Goal: Transaction & Acquisition: Purchase product/service

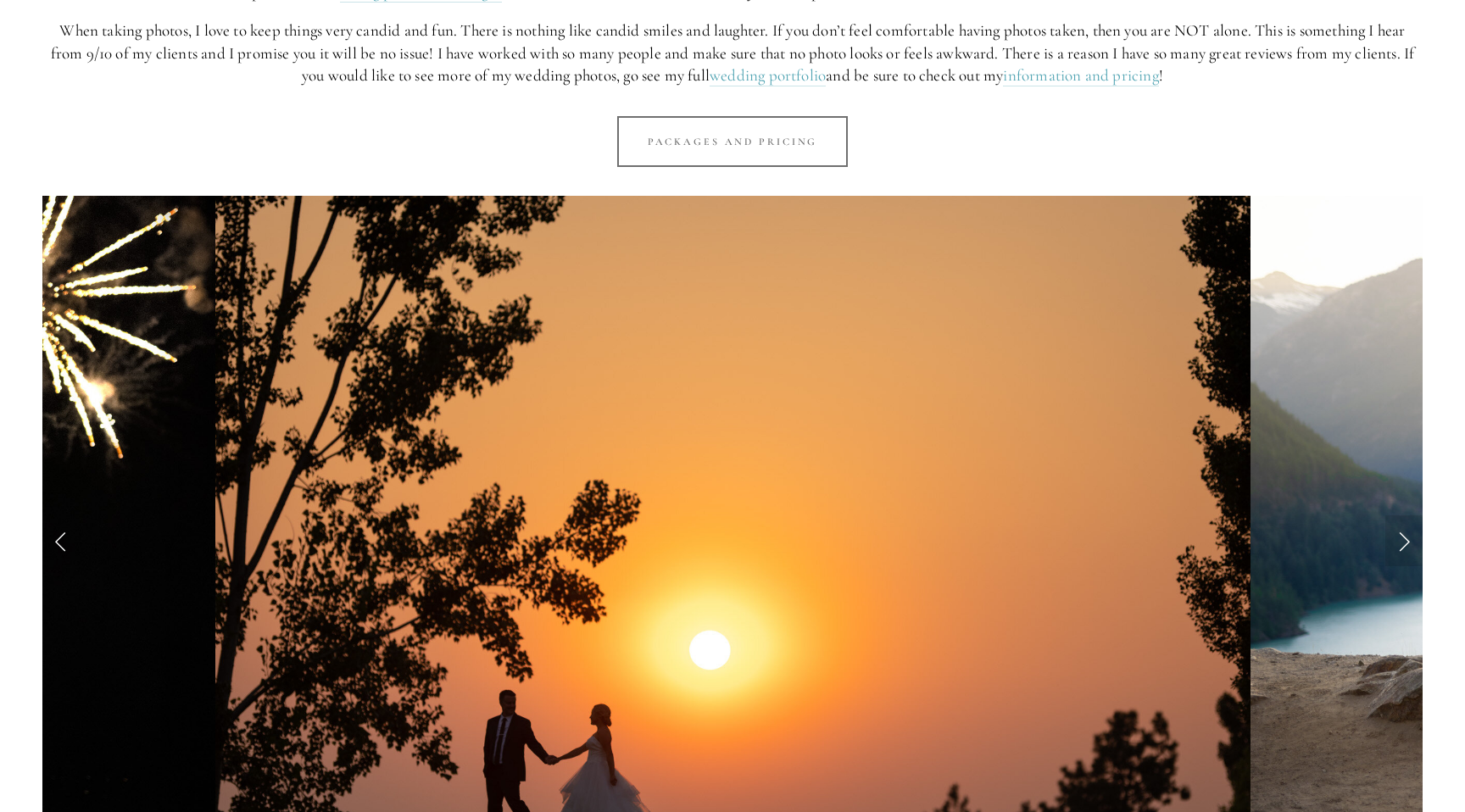
scroll to position [1642, 0]
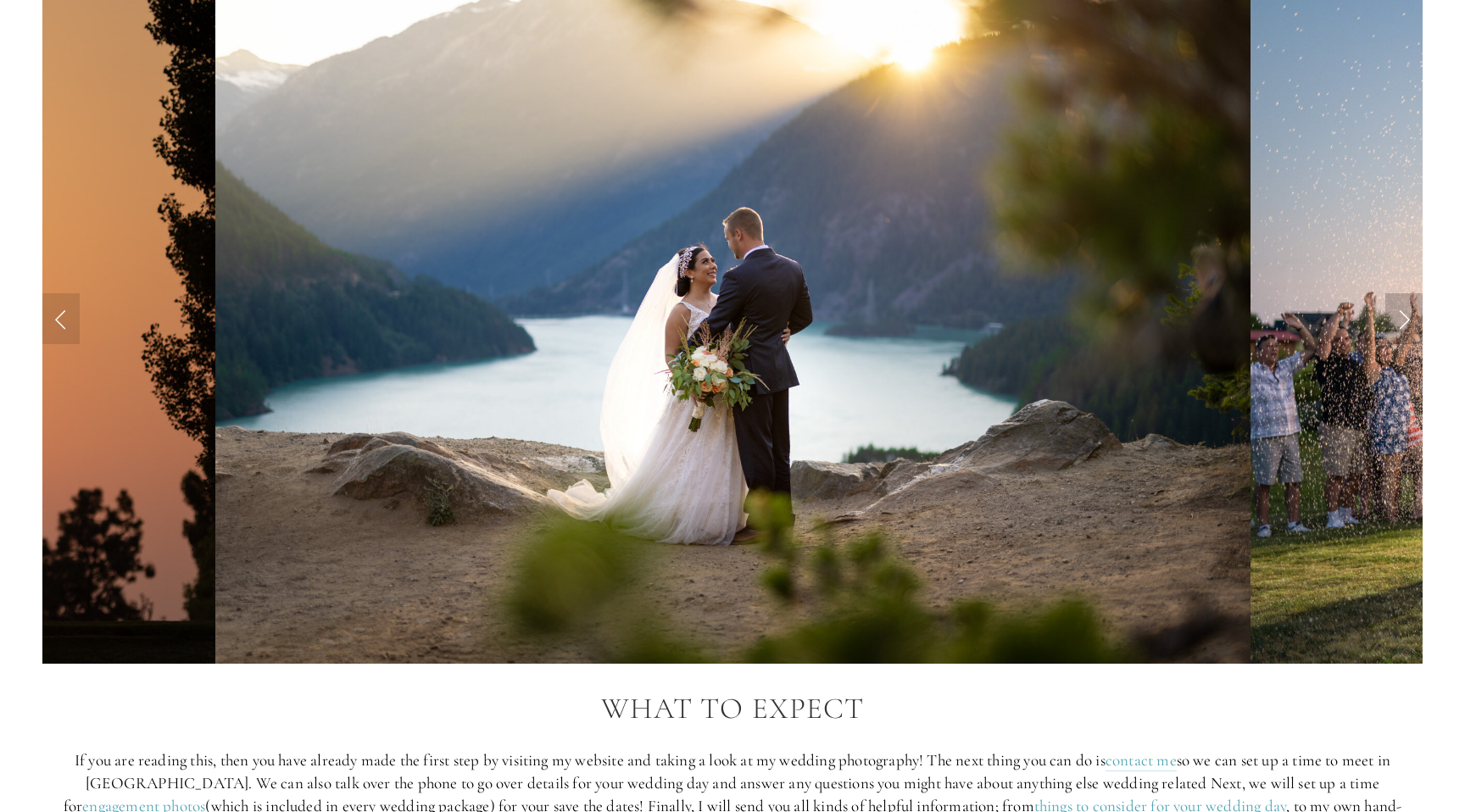
click at [1398, 303] on link "Next Slide" at bounding box center [1404, 319] width 37 height 51
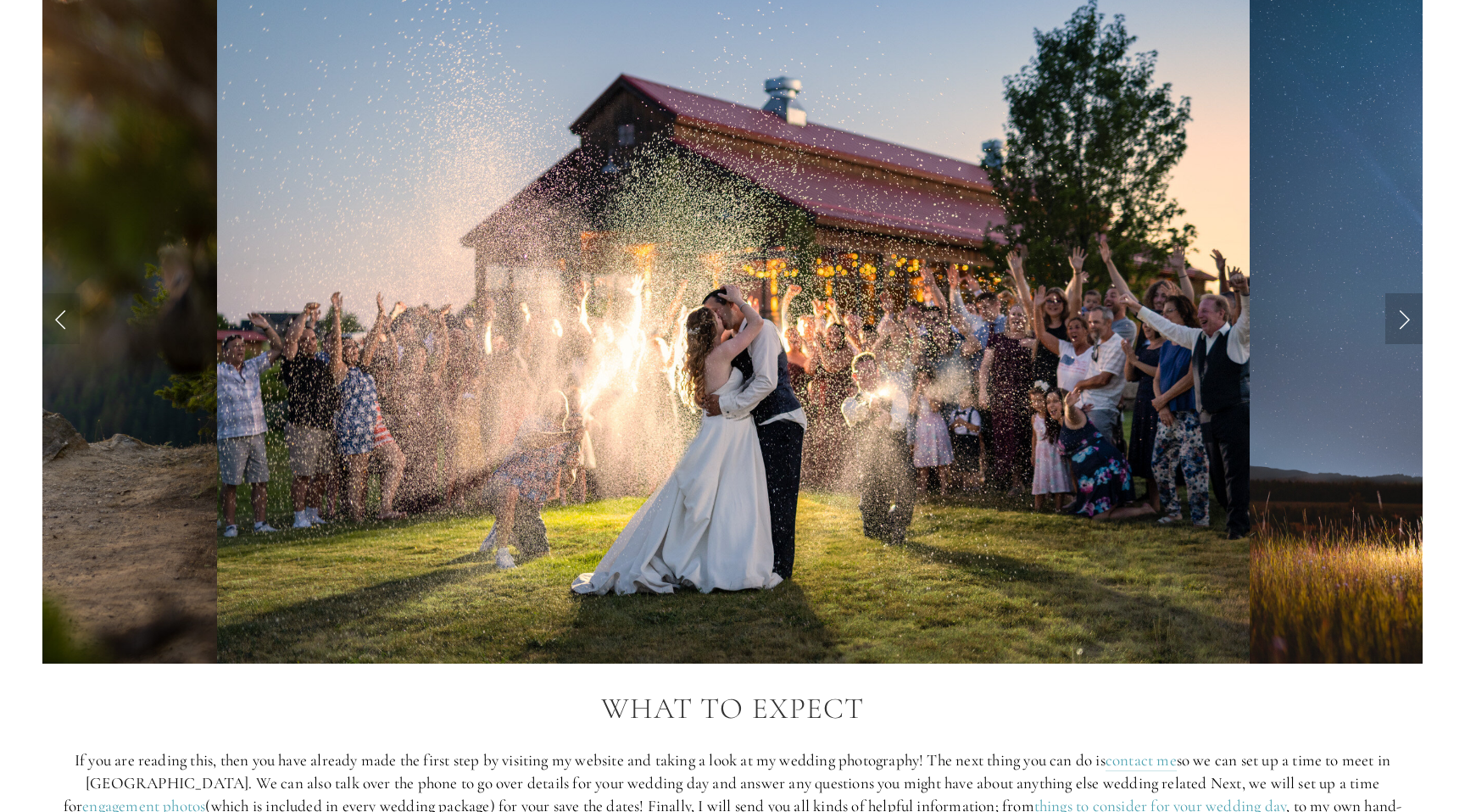
click at [1398, 303] on link "Next Slide" at bounding box center [1404, 319] width 37 height 51
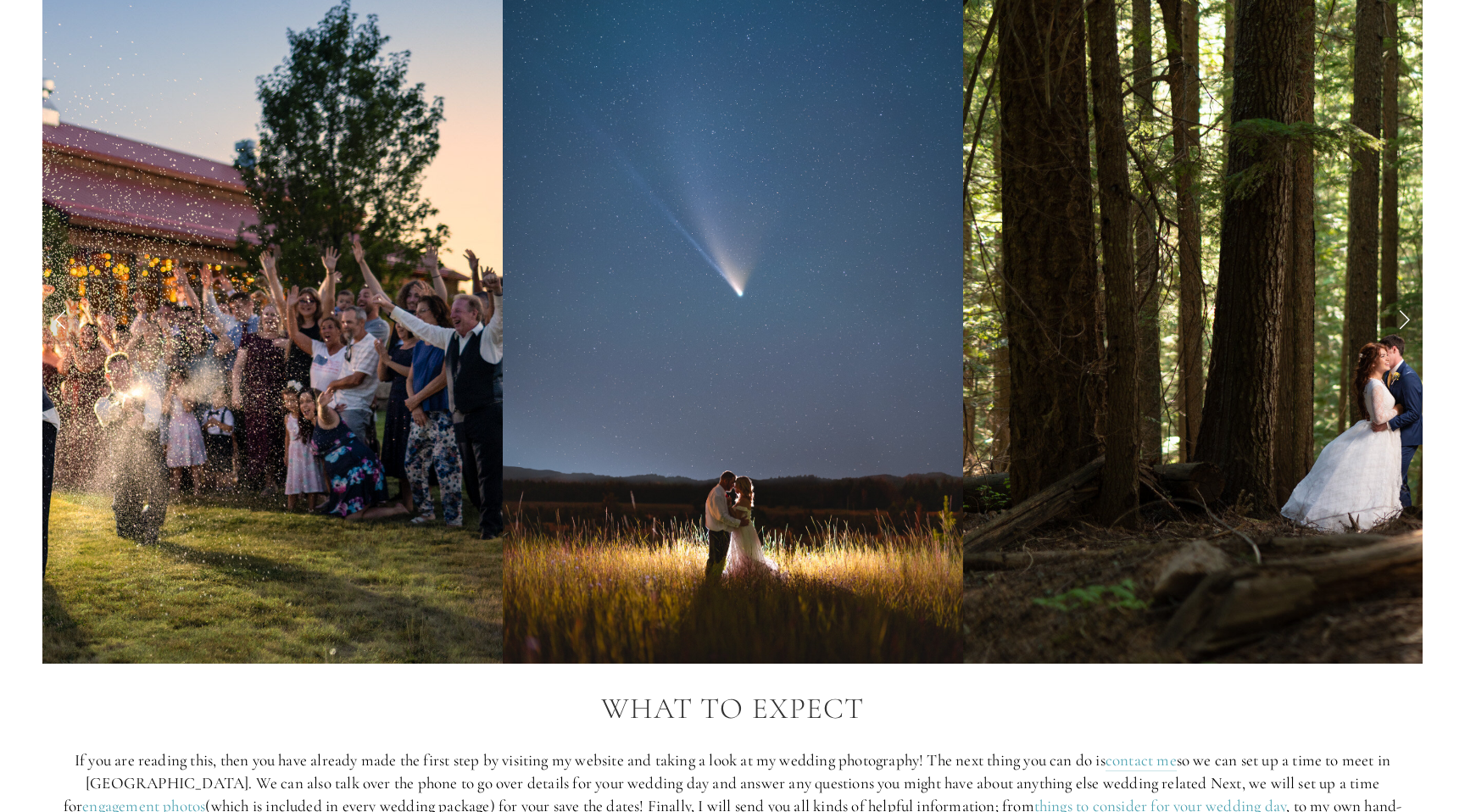
click at [1398, 303] on link "Next Slide" at bounding box center [1404, 319] width 37 height 51
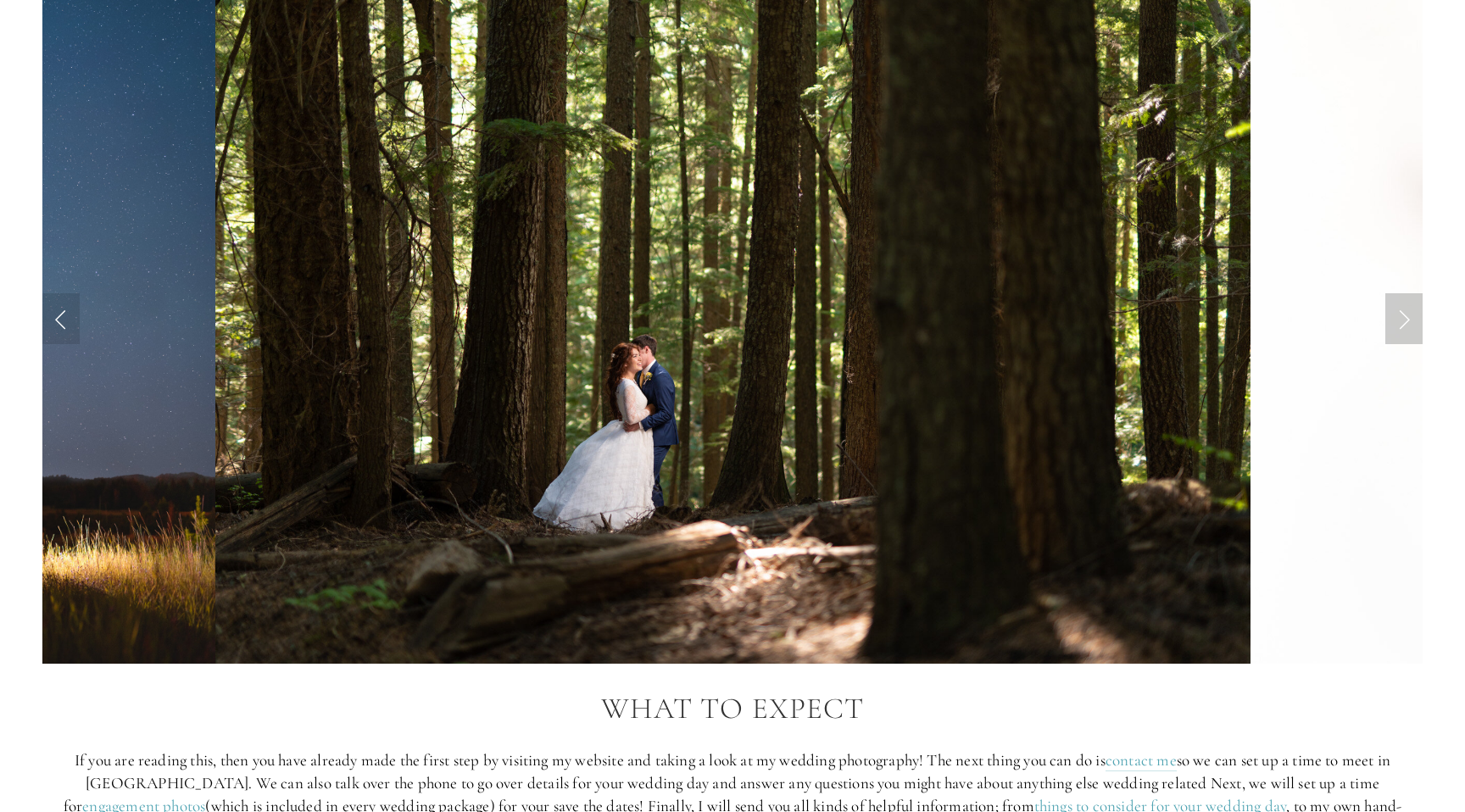
click at [1398, 303] on link "Next Slide" at bounding box center [1404, 319] width 37 height 51
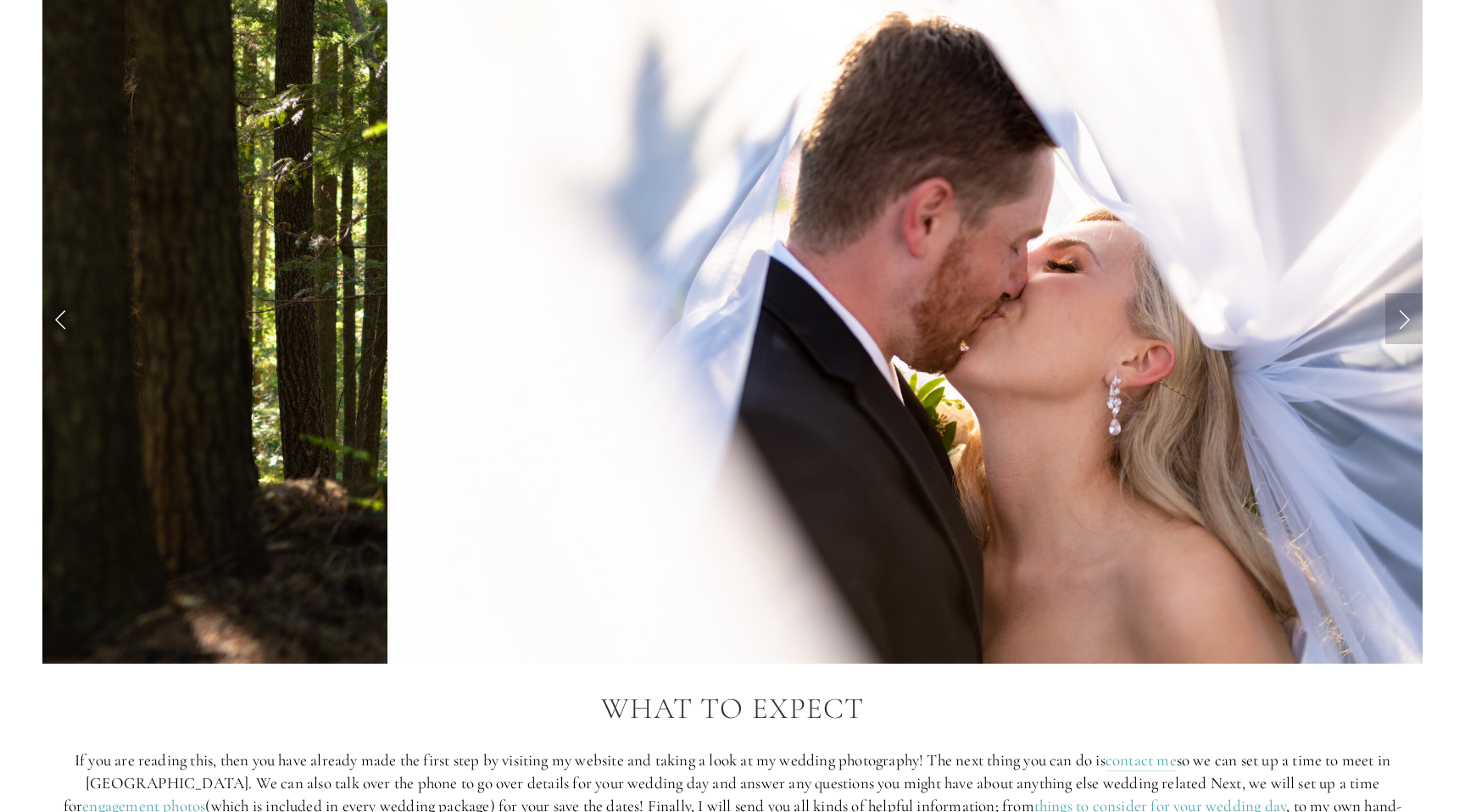
click at [1398, 303] on link "Next Slide" at bounding box center [1404, 319] width 37 height 51
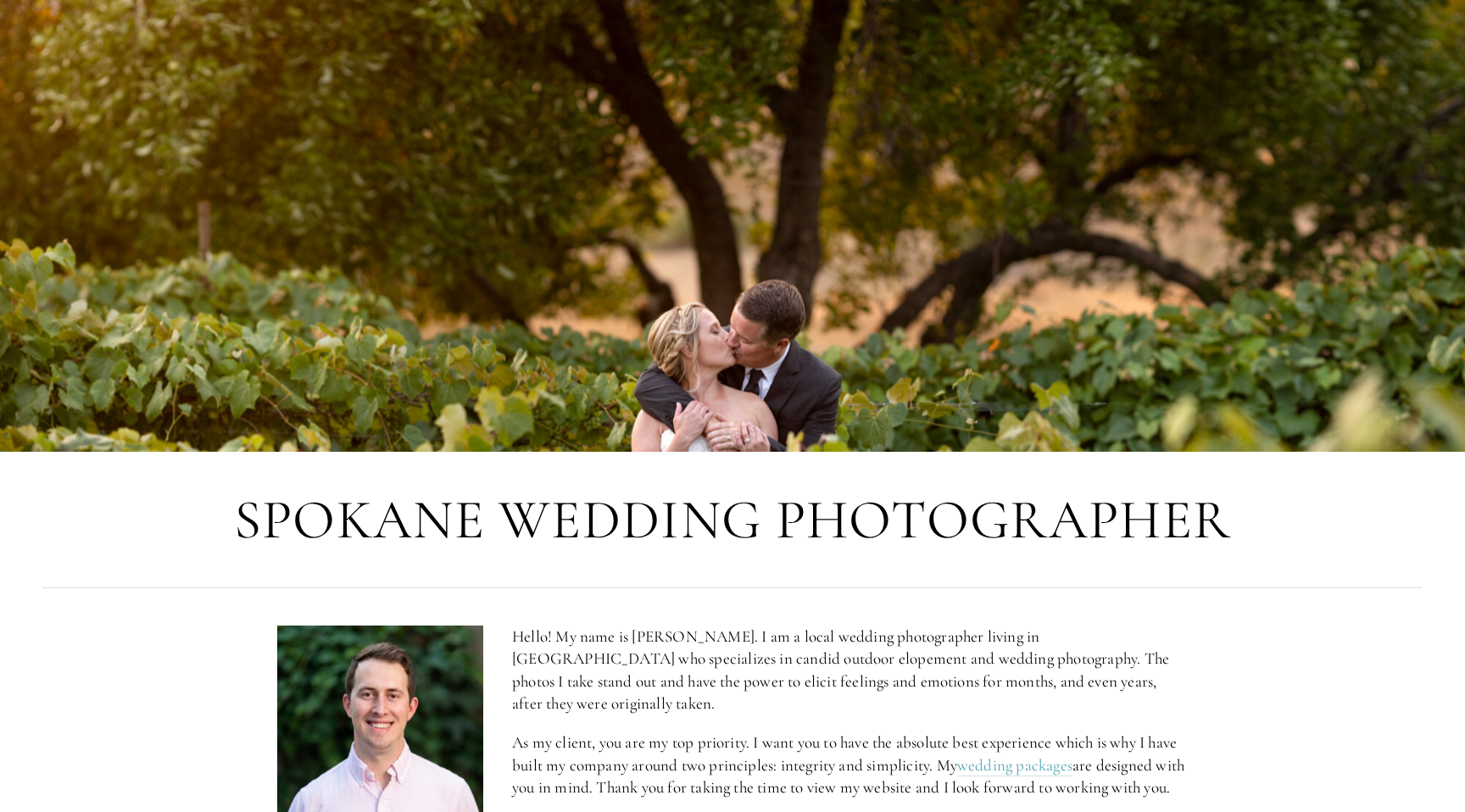
scroll to position [0, 0]
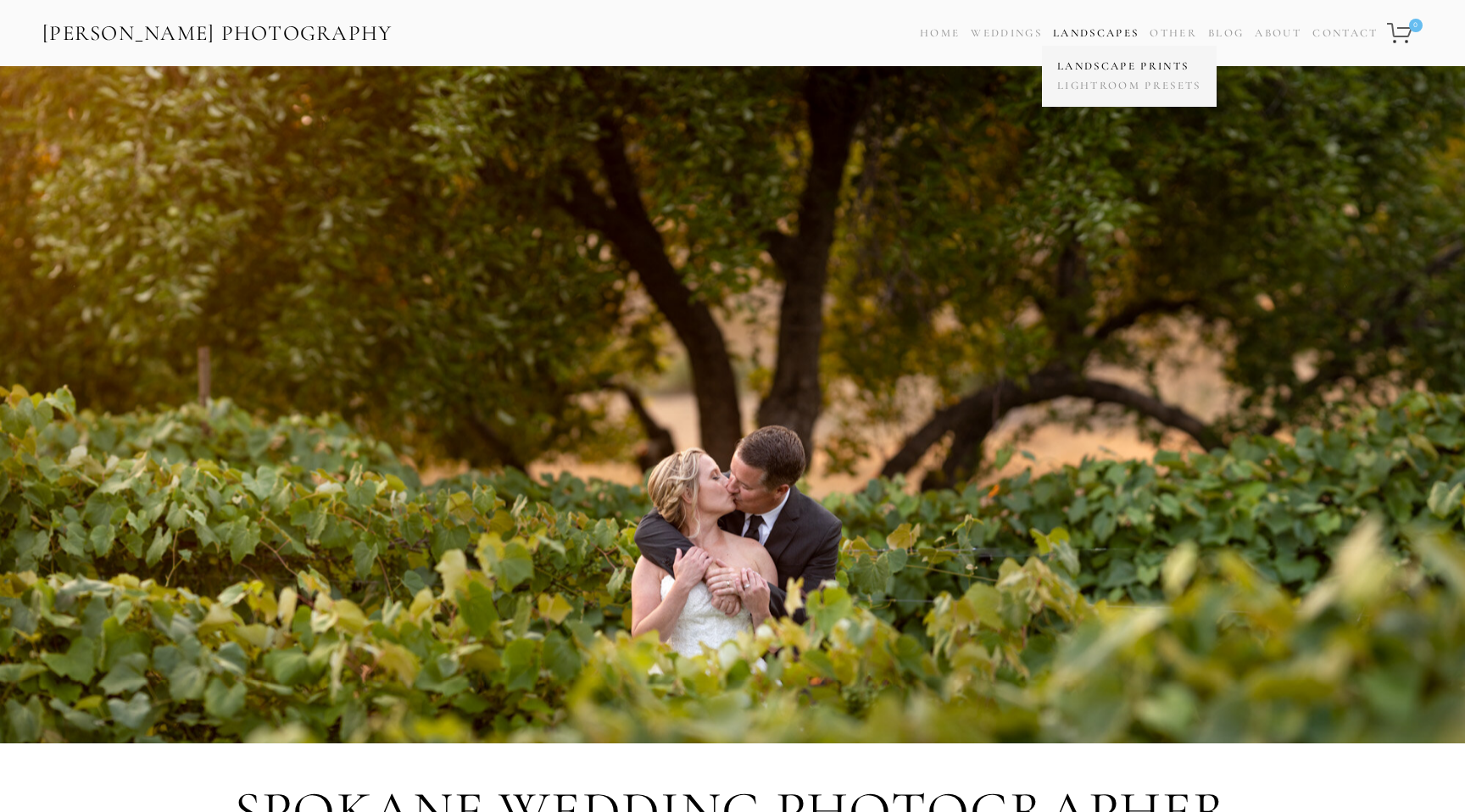
click at [1079, 61] on link "Landscape Prints" at bounding box center [1129, 67] width 153 height 20
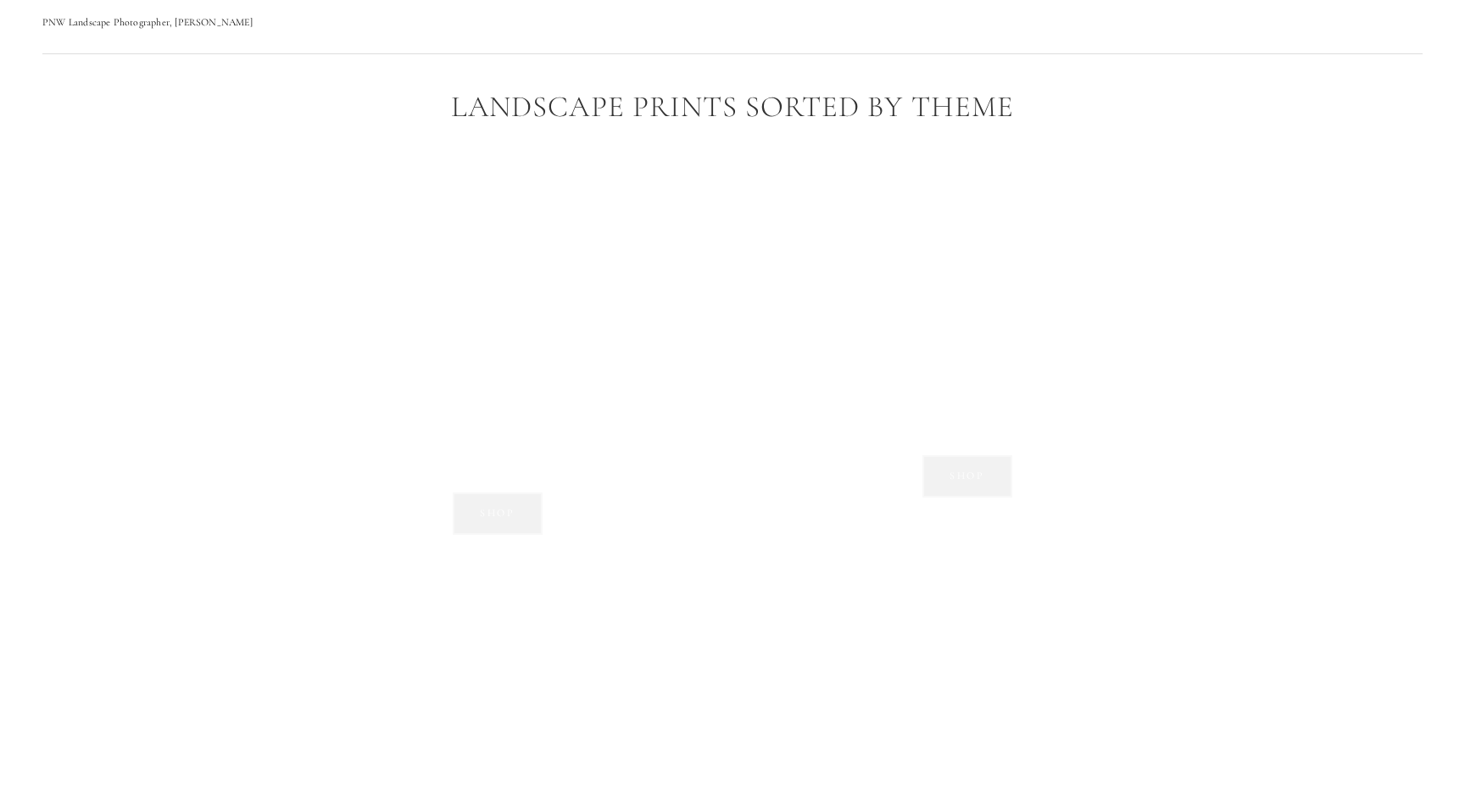
scroll to position [1298, 0]
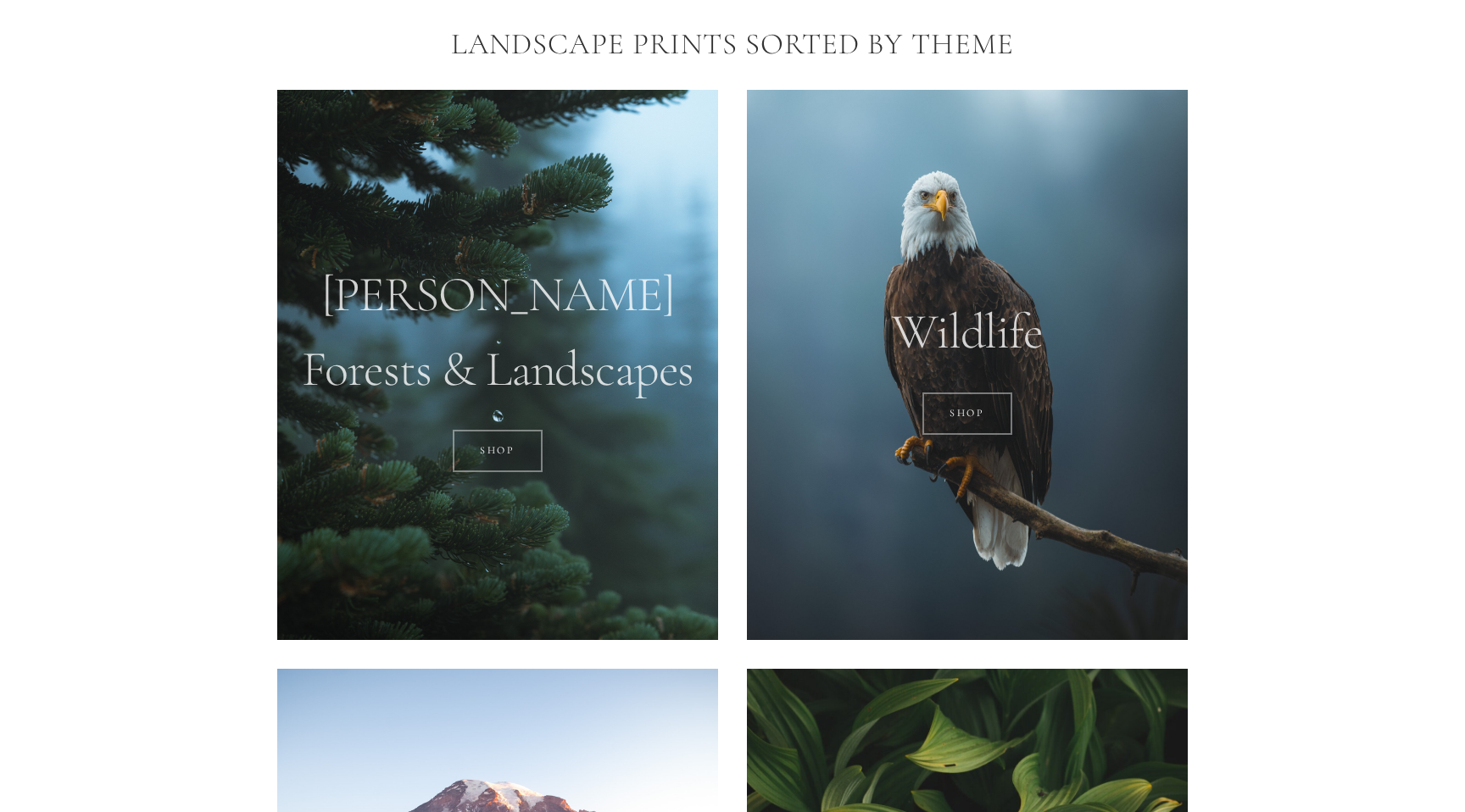
click at [615, 337] on div at bounding box center [498, 365] width 441 height 551
click at [504, 443] on link "SHOP" at bounding box center [498, 451] width 91 height 42
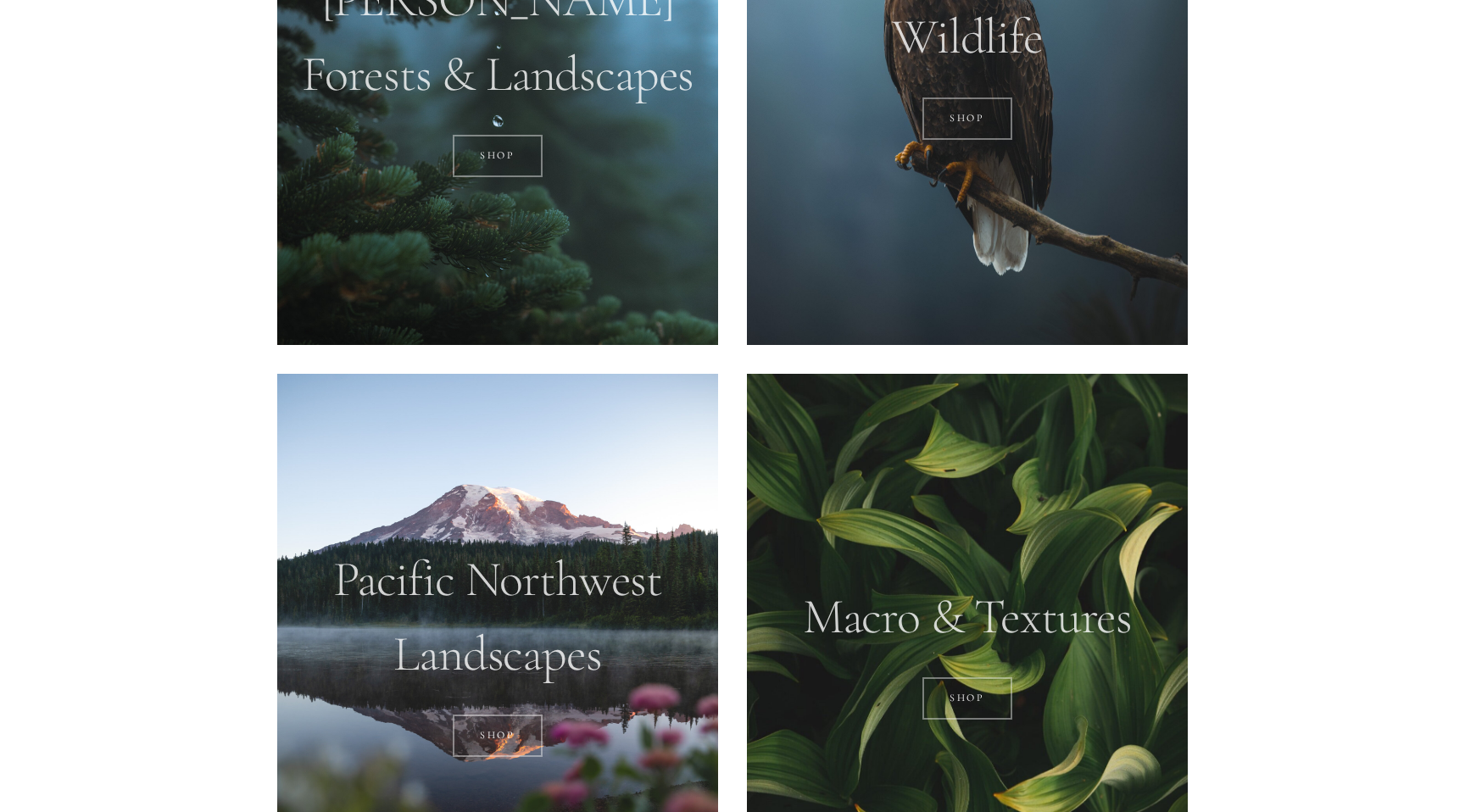
scroll to position [1605, 0]
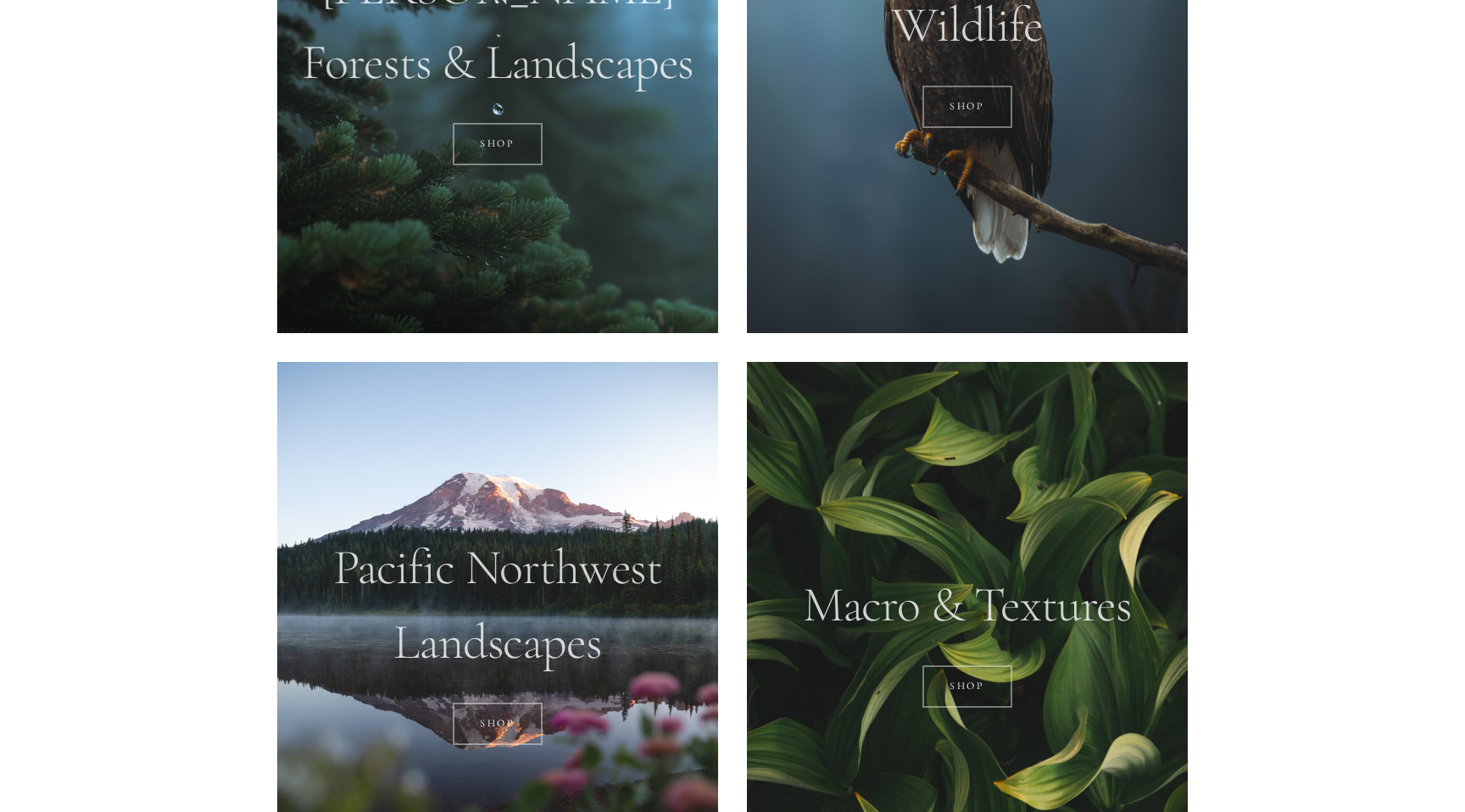
click at [575, 506] on div at bounding box center [498, 638] width 441 height 551
click at [495, 721] on link "SHOP" at bounding box center [498, 724] width 91 height 42
